Goal: Find specific page/section: Find specific page/section

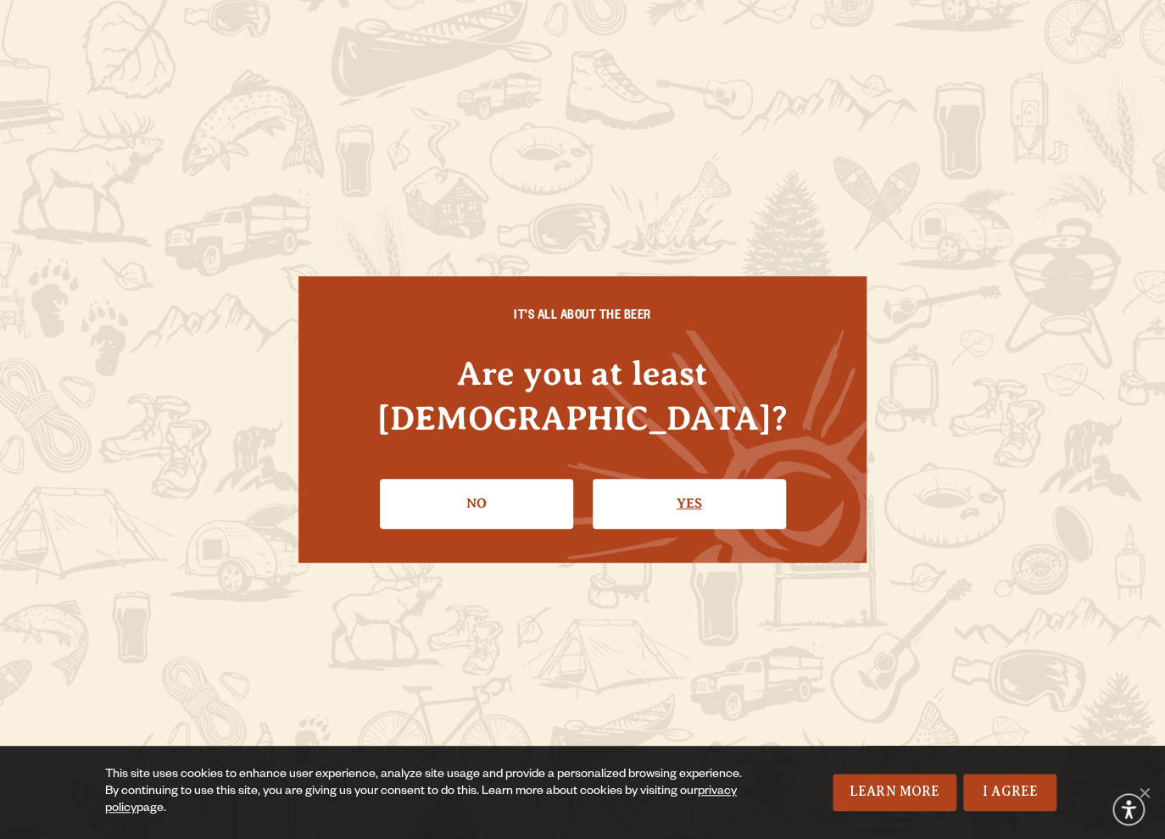
click at [726, 479] on link "Yes" at bounding box center [689, 503] width 193 height 49
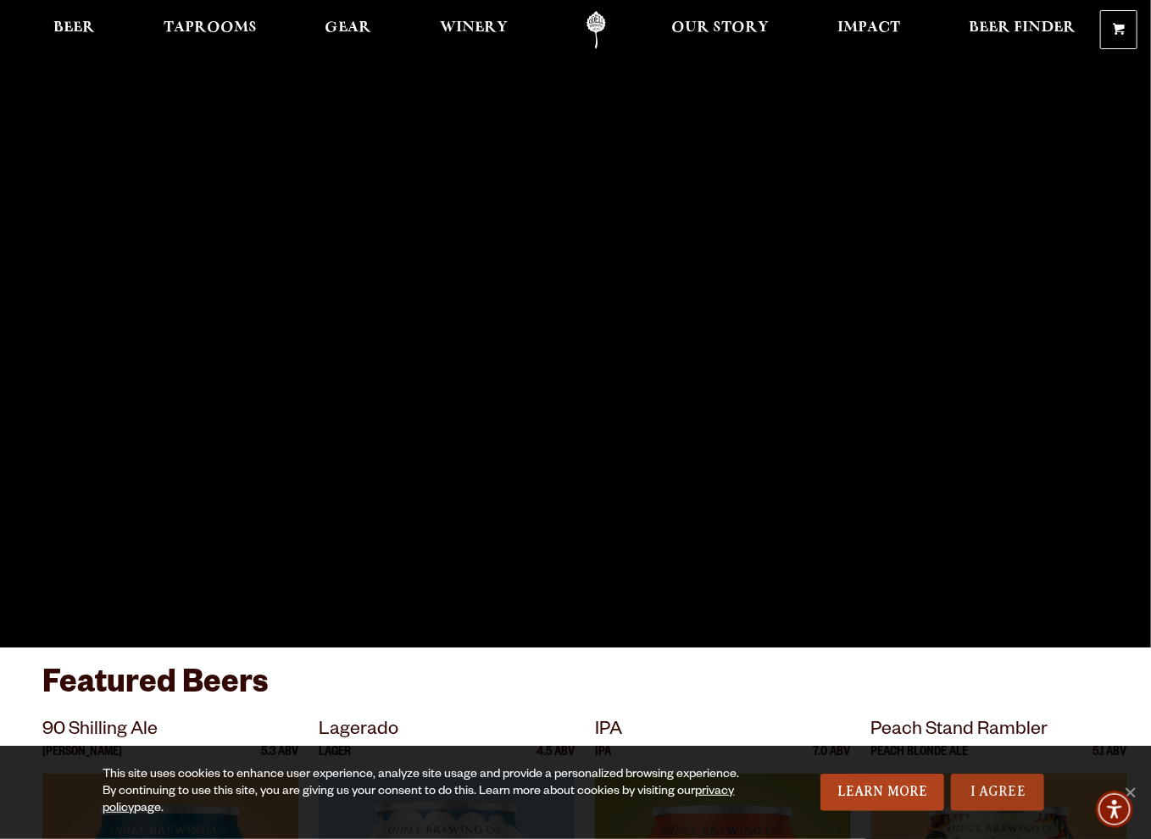
click at [994, 783] on link "I Agree" at bounding box center [997, 792] width 93 height 37
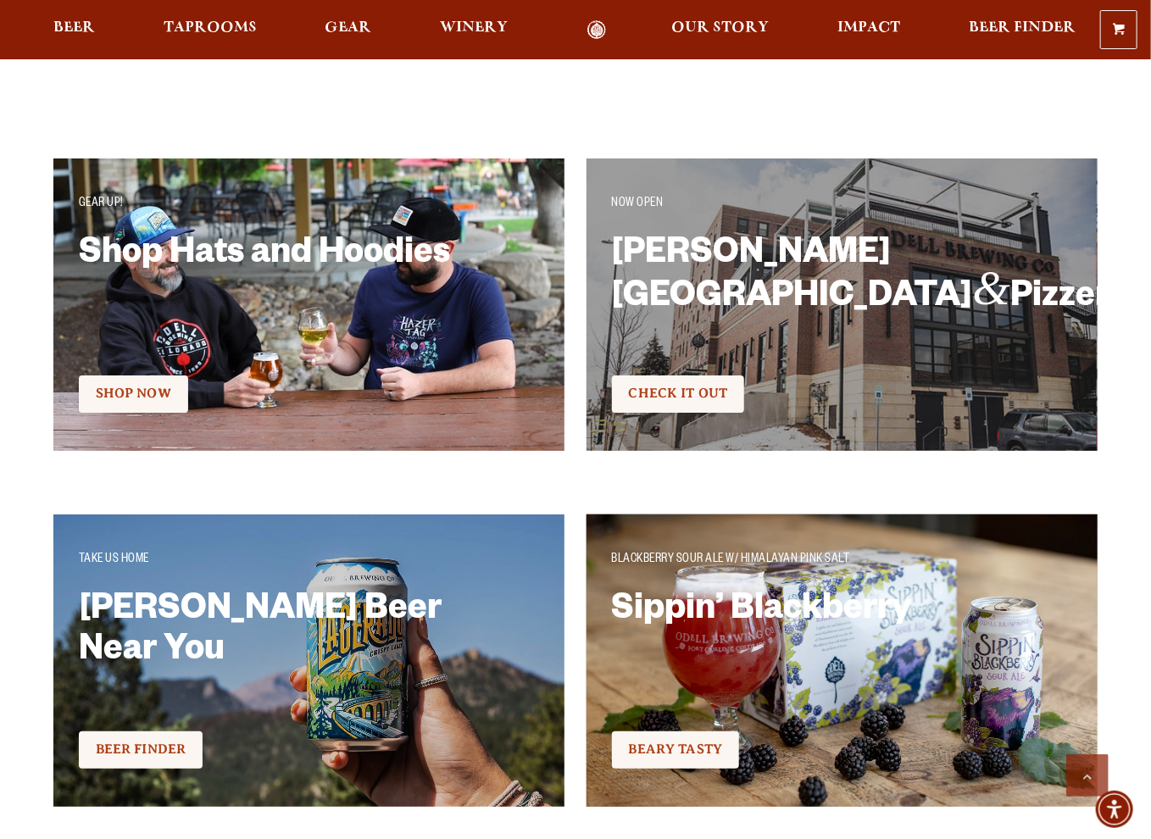
scroll to position [2116, 0]
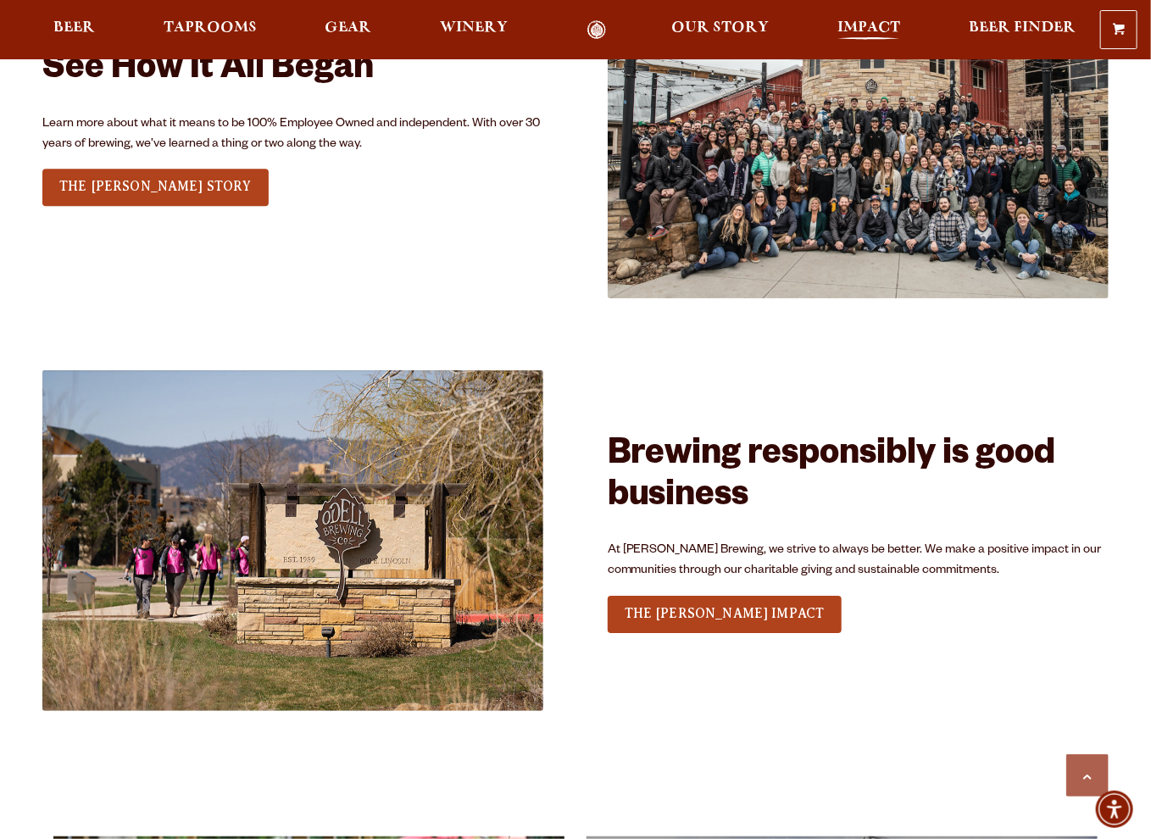
click at [861, 30] on span "Impact" at bounding box center [869, 28] width 63 height 14
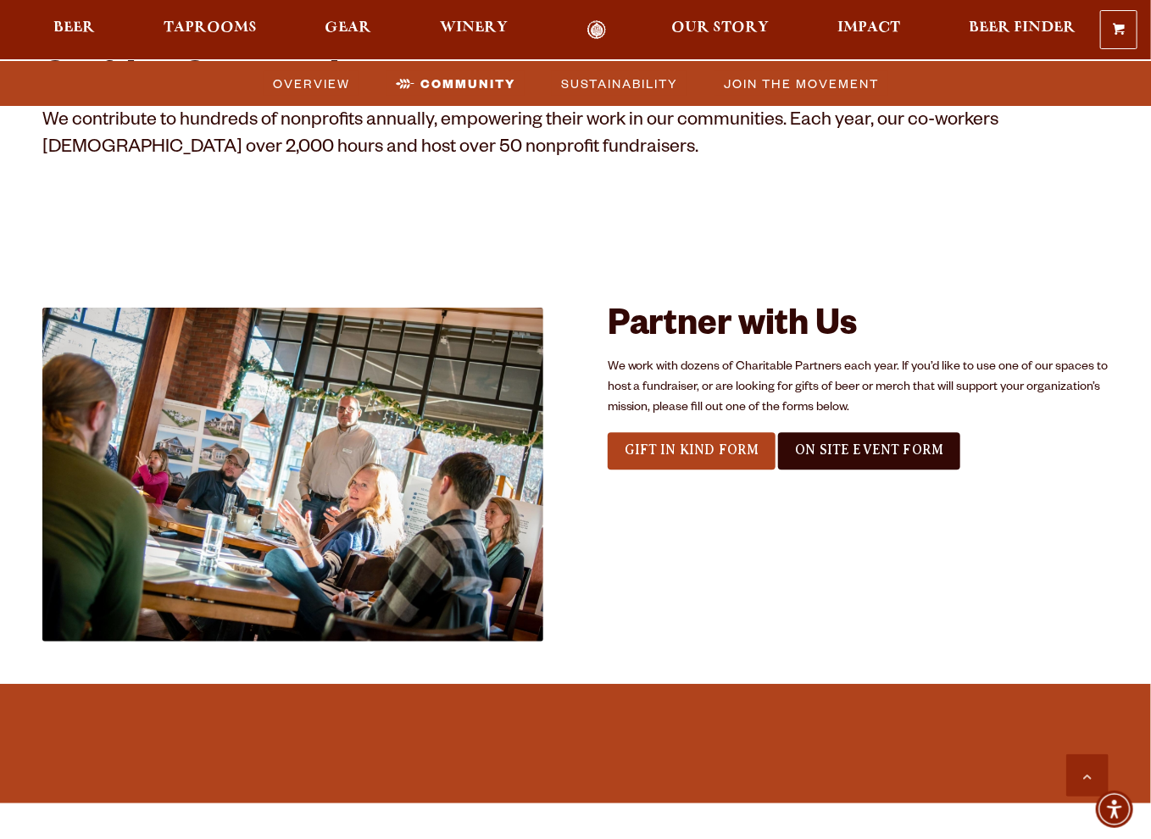
scroll to position [1526, 0]
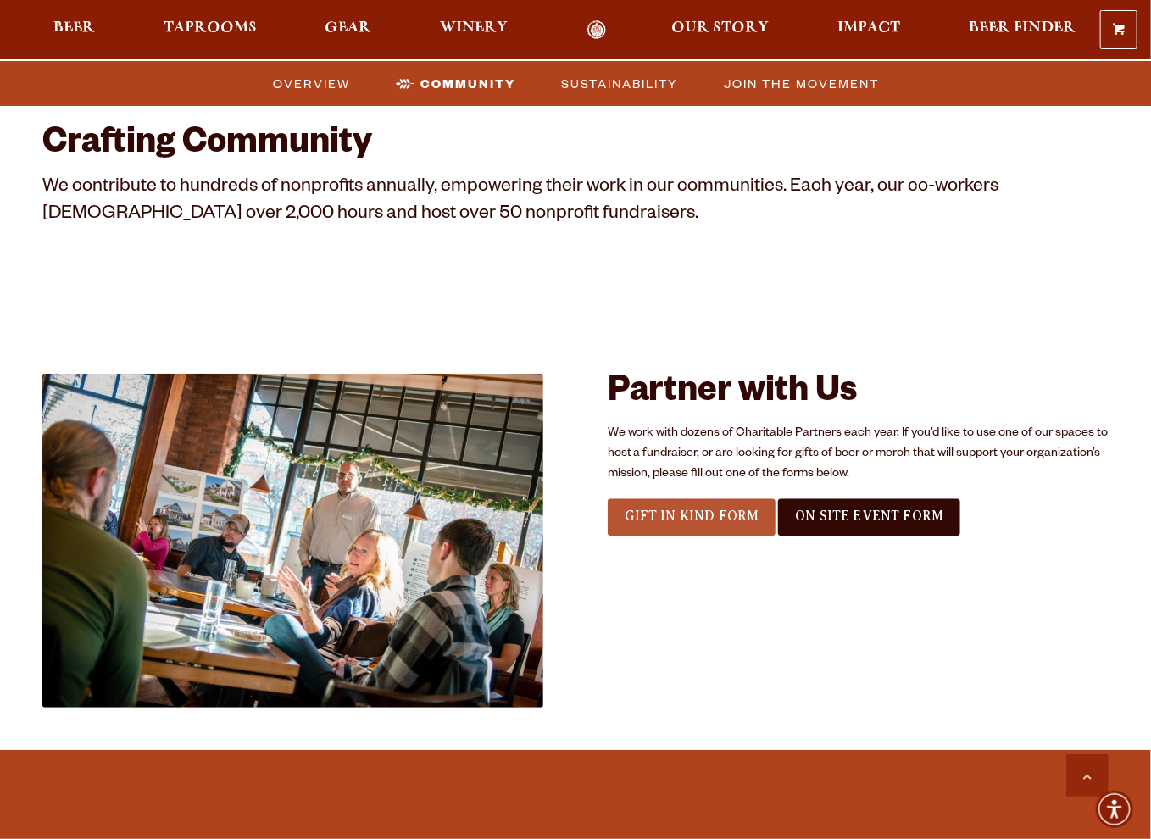
click at [663, 524] on span "Gift In Kind Form" at bounding box center [692, 516] width 135 height 15
